Goal: Information Seeking & Learning: Check status

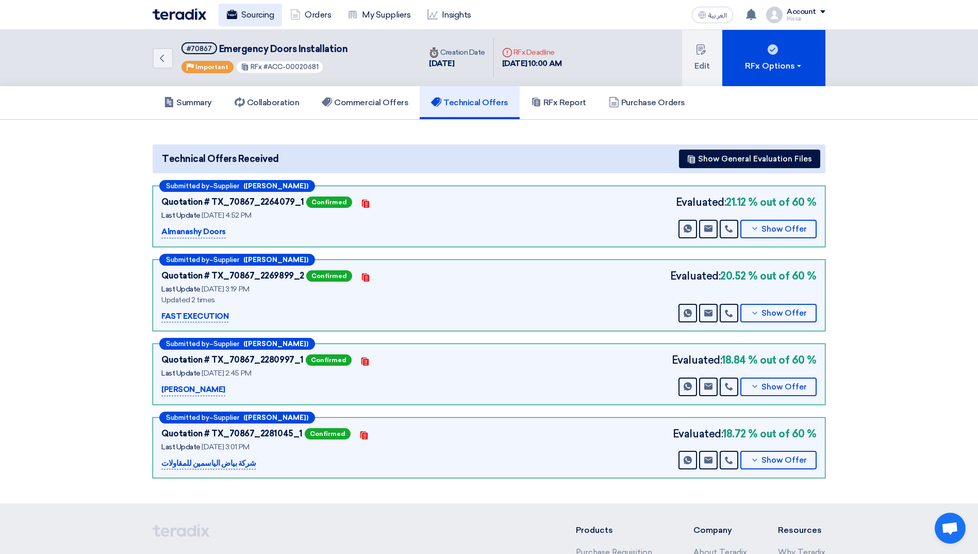
click at [242, 10] on link "Sourcing" at bounding box center [250, 15] width 63 height 23
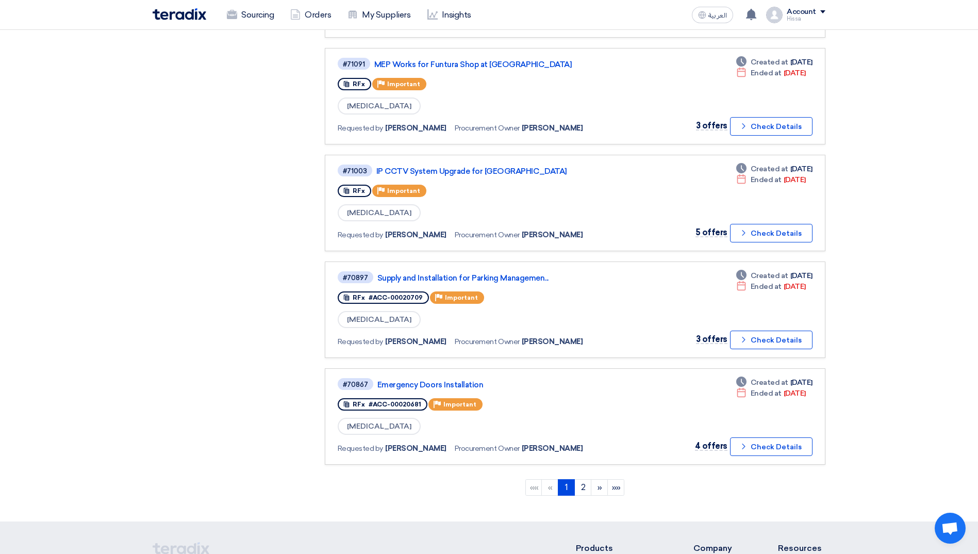
scroll to position [722, 0]
click at [523, 278] on link "Supply and Installation for Parking Managemen..." at bounding box center [506, 277] width 258 height 9
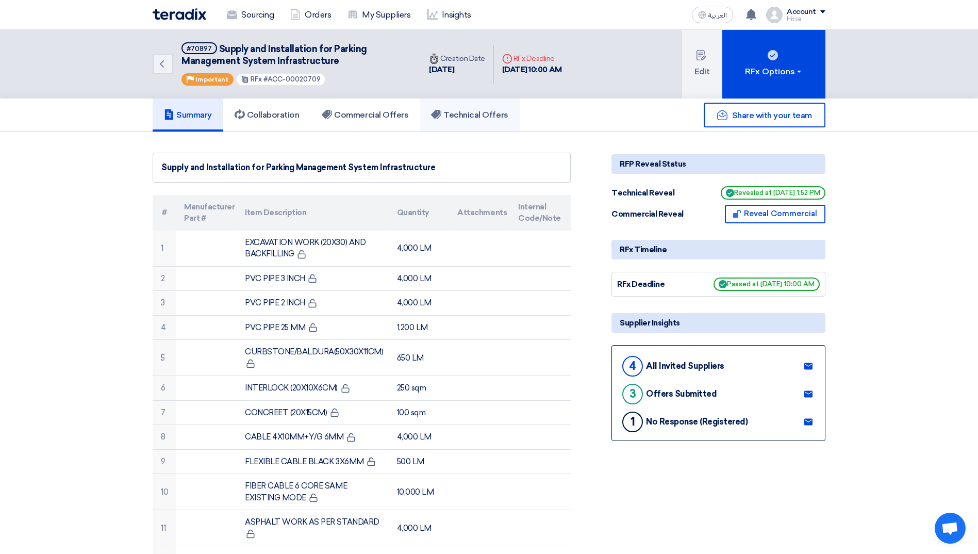
click at [481, 117] on h5 "Technical Offers" at bounding box center [469, 115] width 77 height 10
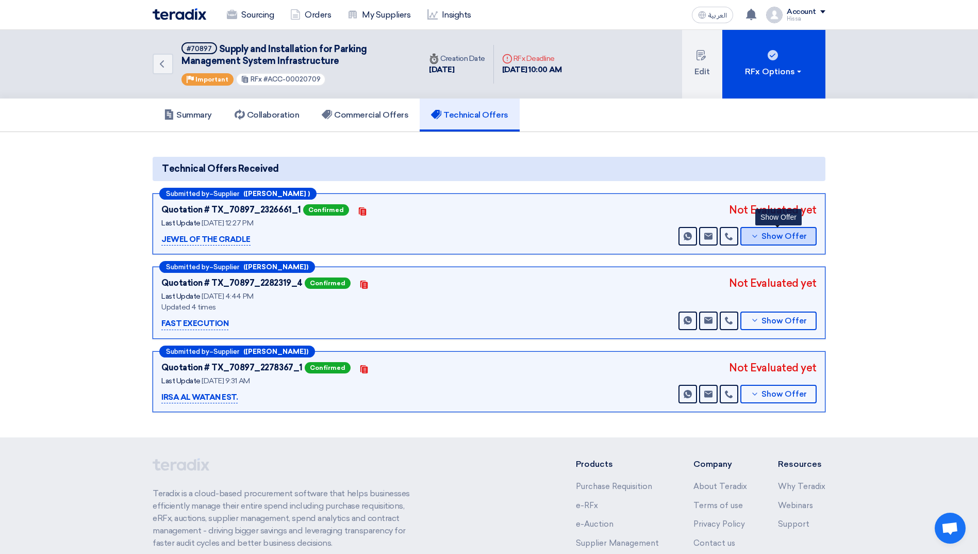
click at [752, 240] on button "Show Offer" at bounding box center [778, 236] width 76 height 19
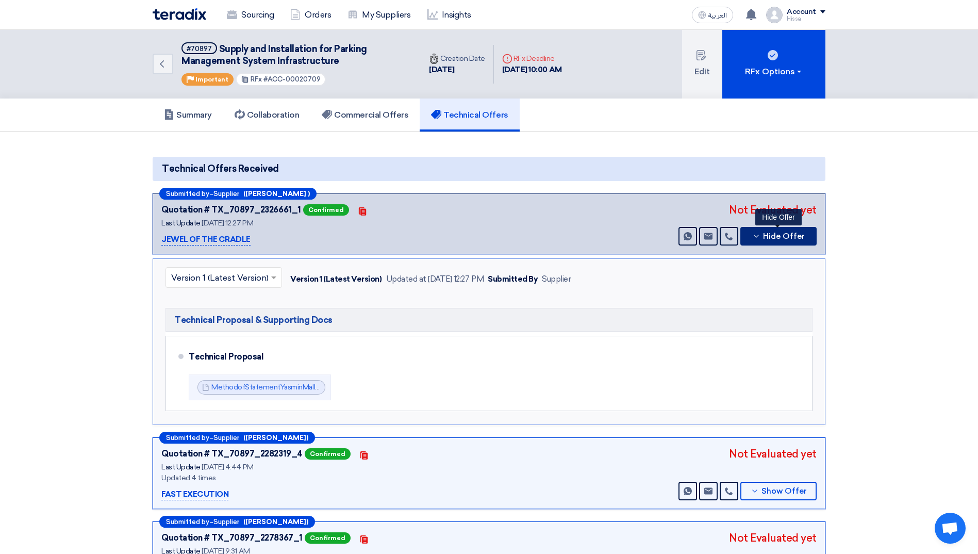
click at [752, 240] on button "Hide Offer" at bounding box center [778, 236] width 76 height 19
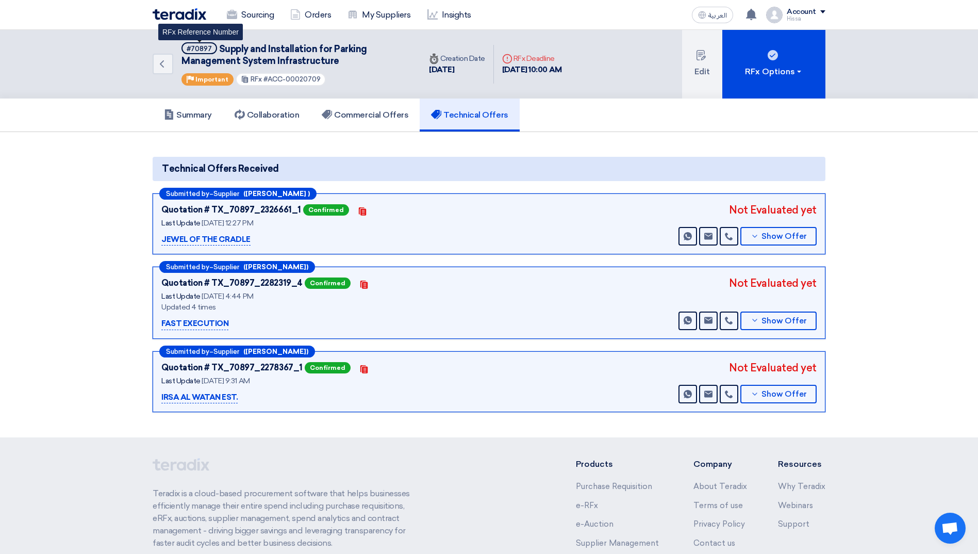
click at [206, 46] on div "#70897" at bounding box center [199, 48] width 25 height 7
copy div "70897"
